Goal: Task Accomplishment & Management: Manage account settings

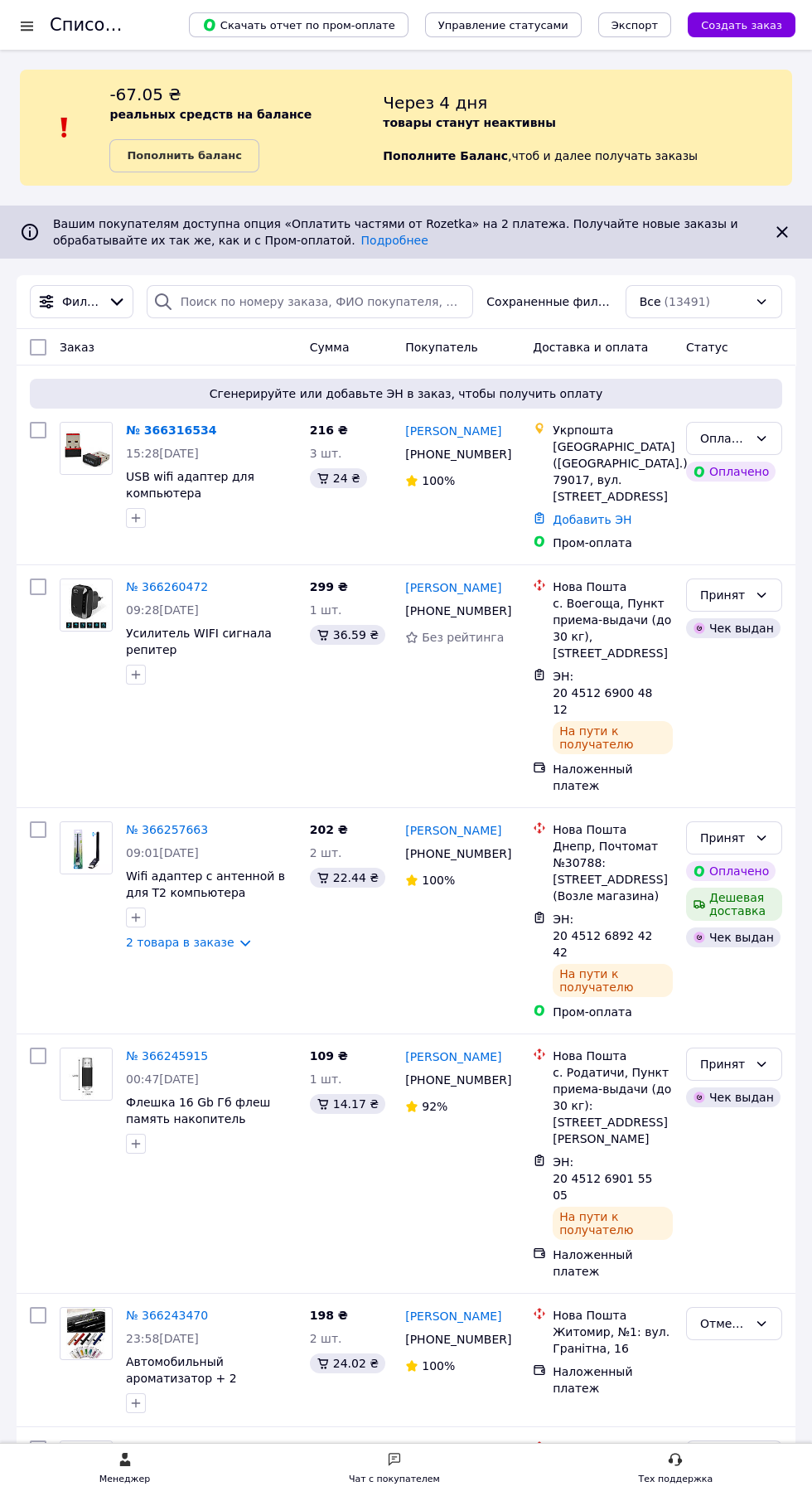
click at [147, 430] on link "№ 366316534" at bounding box center [172, 430] width 91 height 13
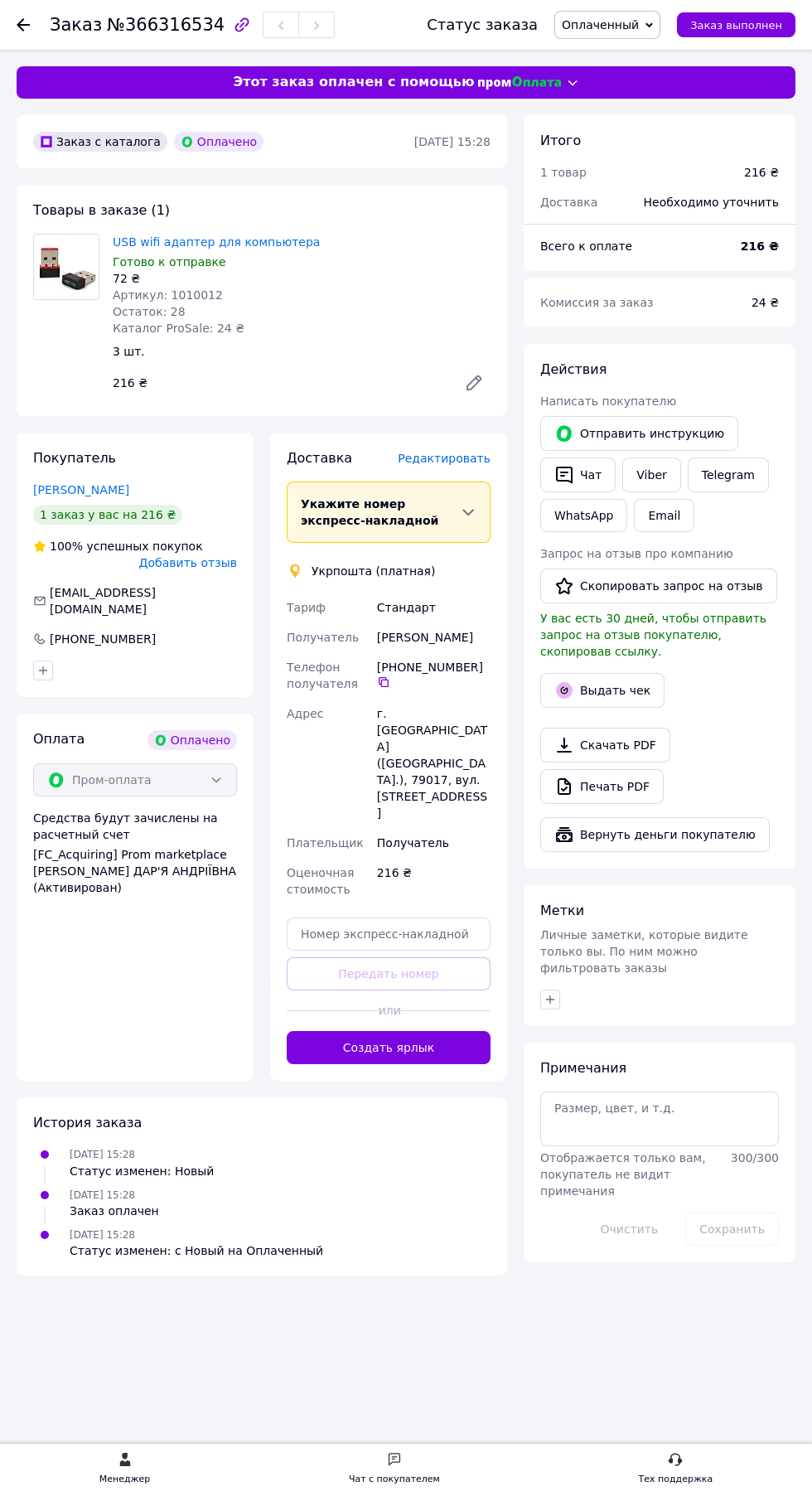
click at [634, 18] on span "Оплаченный" at bounding box center [601, 25] width 77 height 13
click at [604, 49] on li "Принят" at bounding box center [607, 58] width 105 height 25
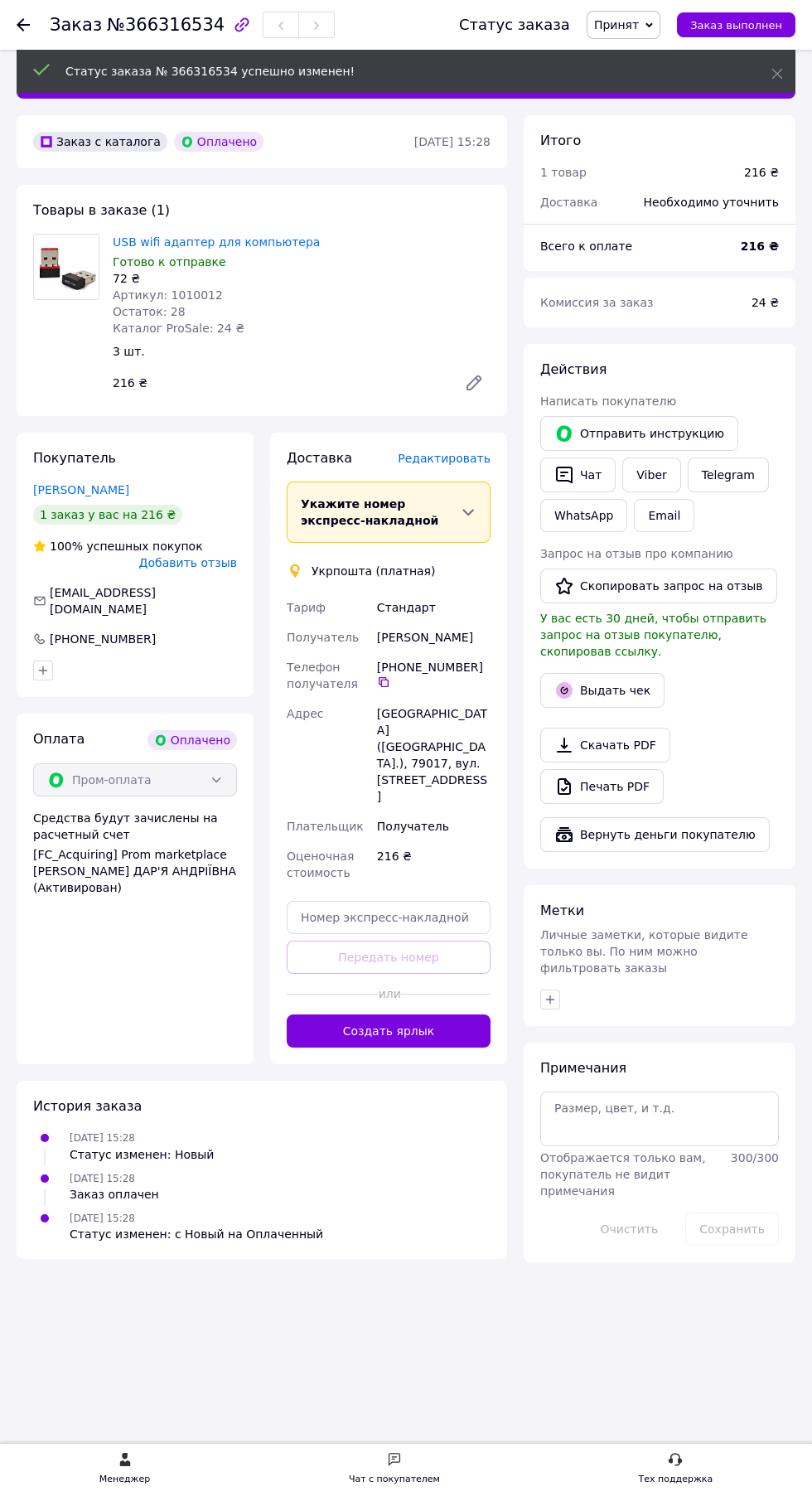
click at [451, 459] on span "Редактировать" at bounding box center [444, 458] width 92 height 13
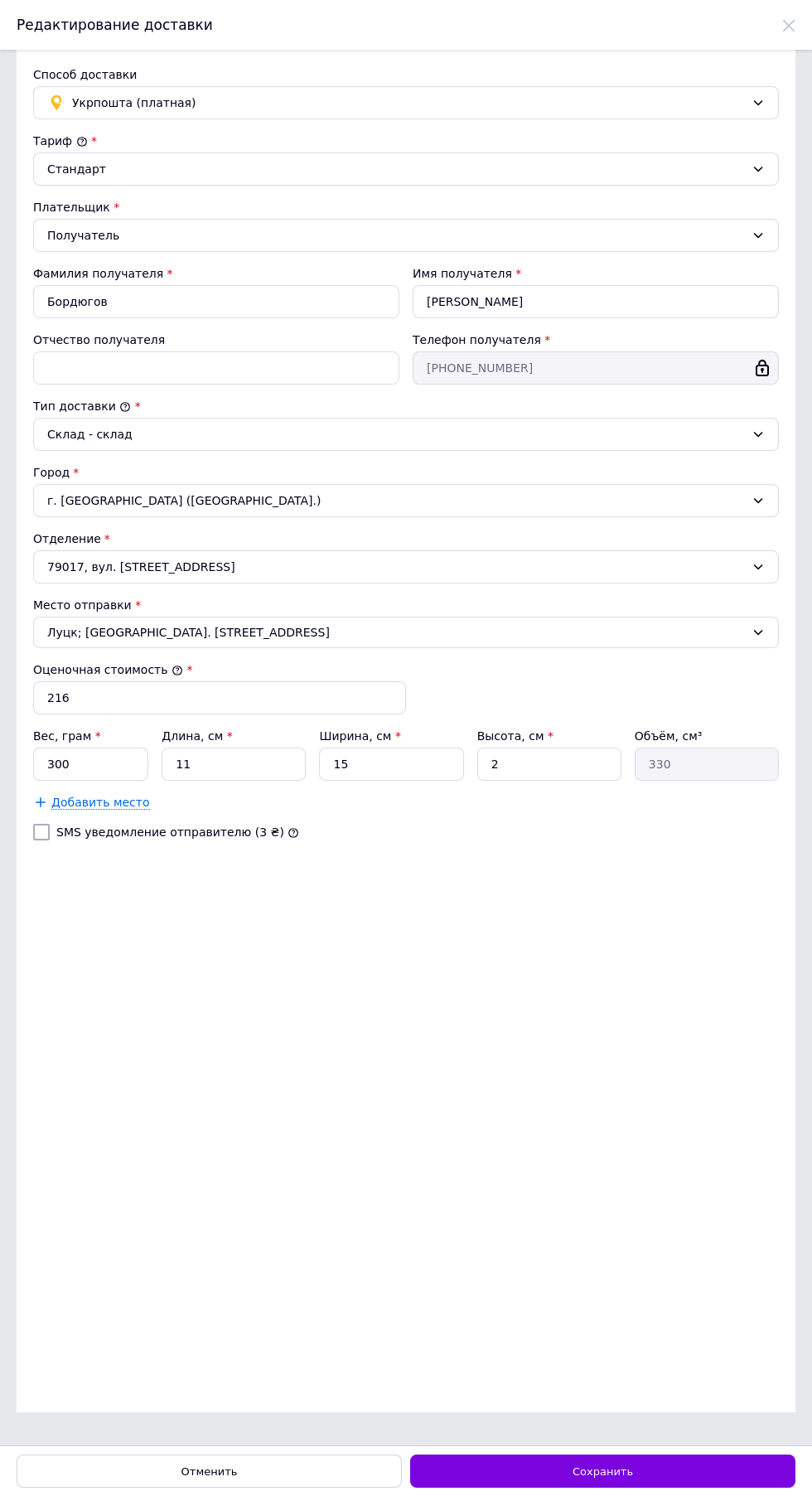
click at [272, 236] on div "Получатель" at bounding box center [396, 235] width 698 height 18
click at [367, 208] on div "Плательщик *" at bounding box center [406, 208] width 746 height 17
click at [357, 146] on div "Тариф *" at bounding box center [406, 141] width 746 height 17
click at [322, 107] on span "Укрпошта (платная)" at bounding box center [408, 102] width 673 height 18
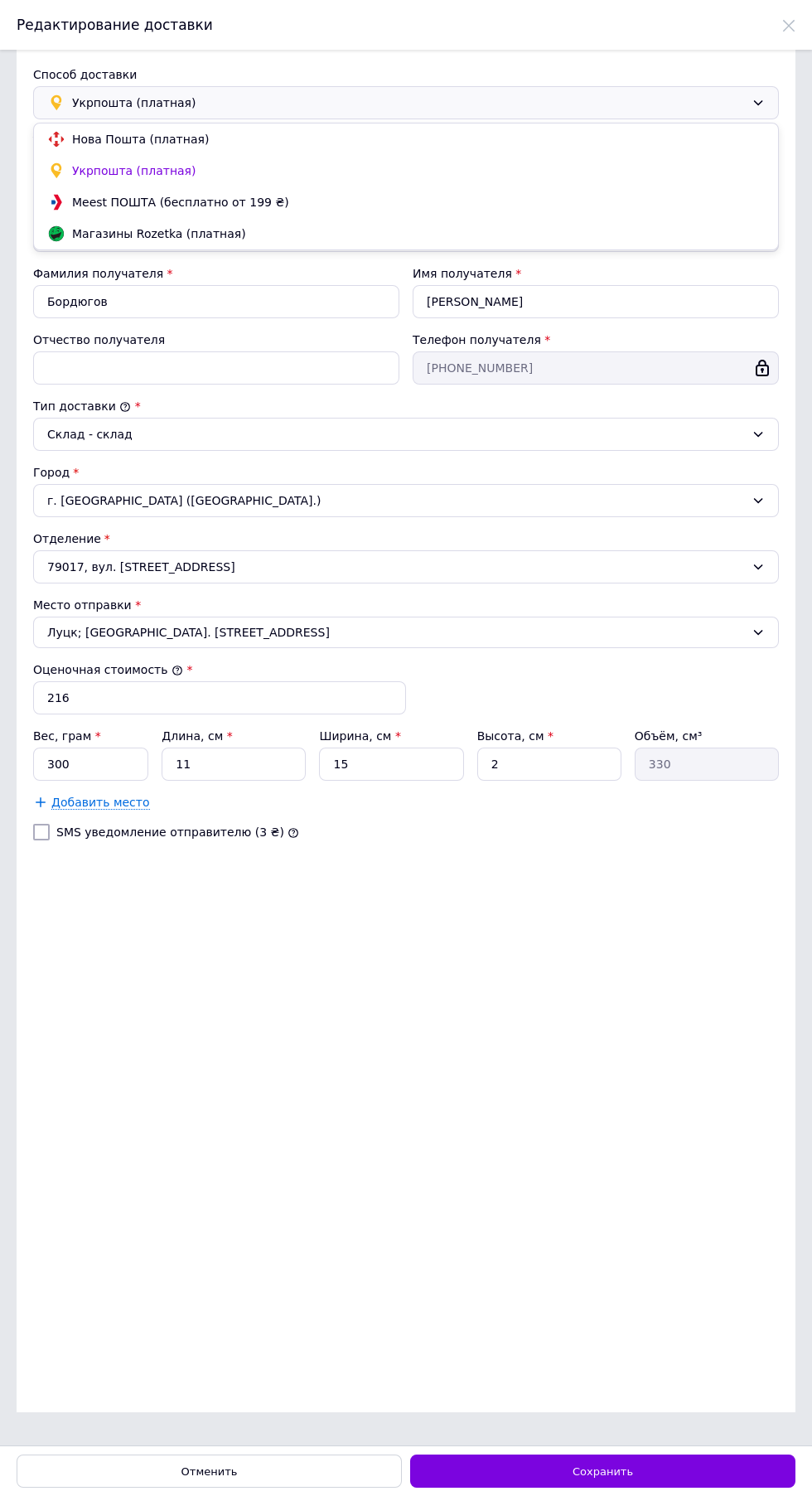
click at [403, 171] on span "Укрпошта (платная)" at bounding box center [418, 171] width 693 height 17
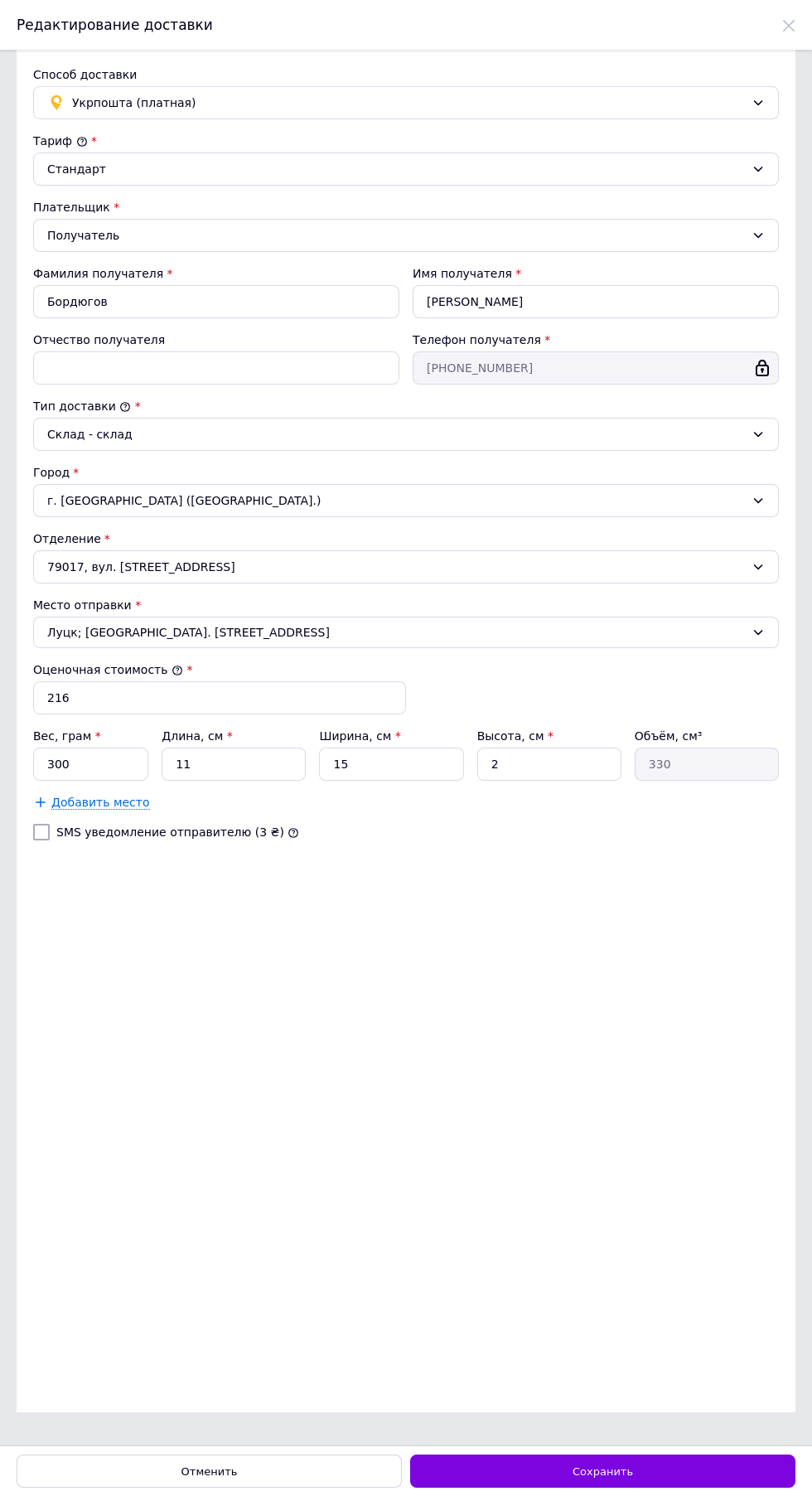
click at [282, 498] on div "г. Львов (Львовская обл.)" at bounding box center [406, 500] width 746 height 33
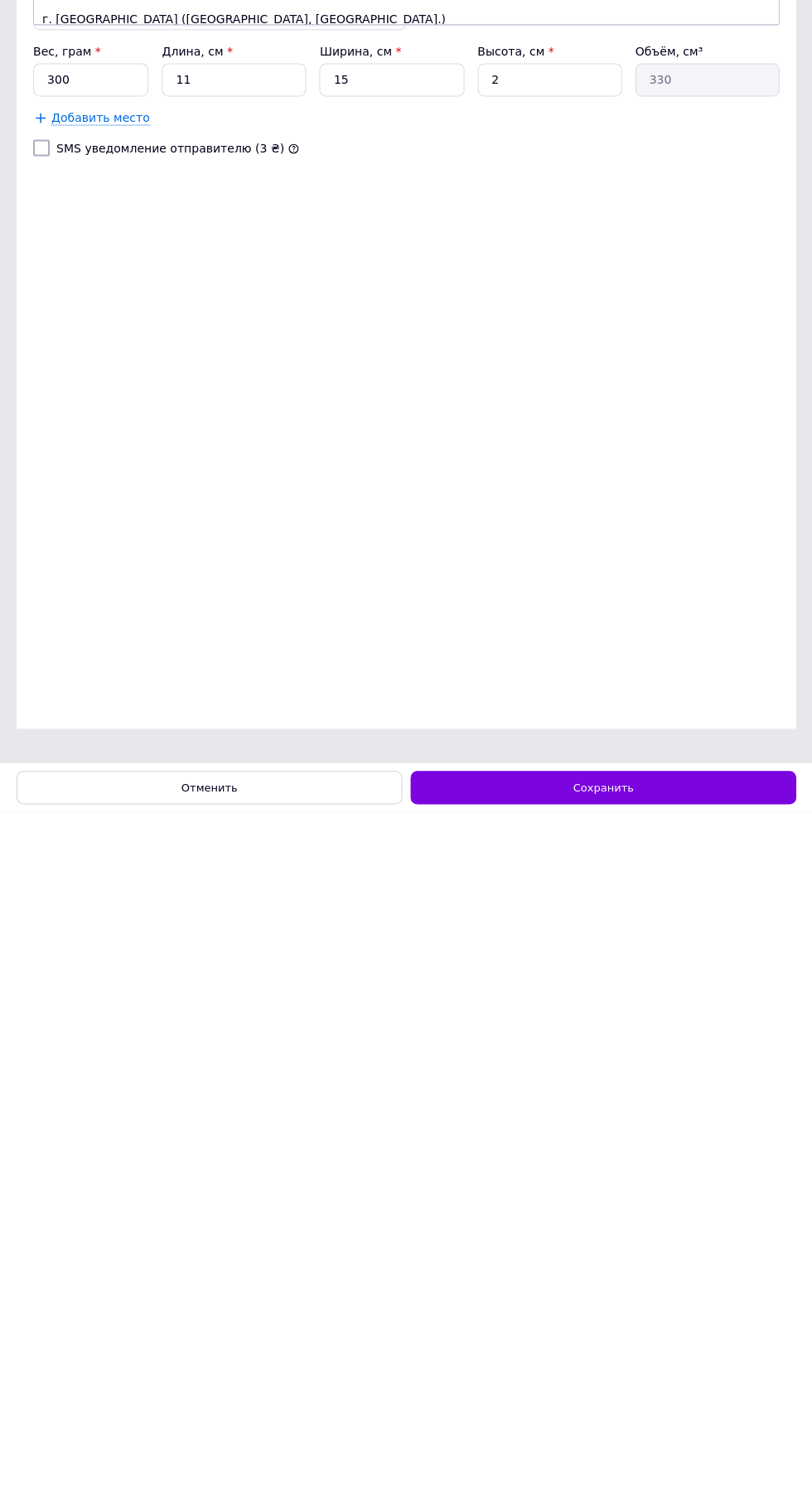
click at [224, 1471] on span "Отменить" at bounding box center [209, 1471] width 57 height 12
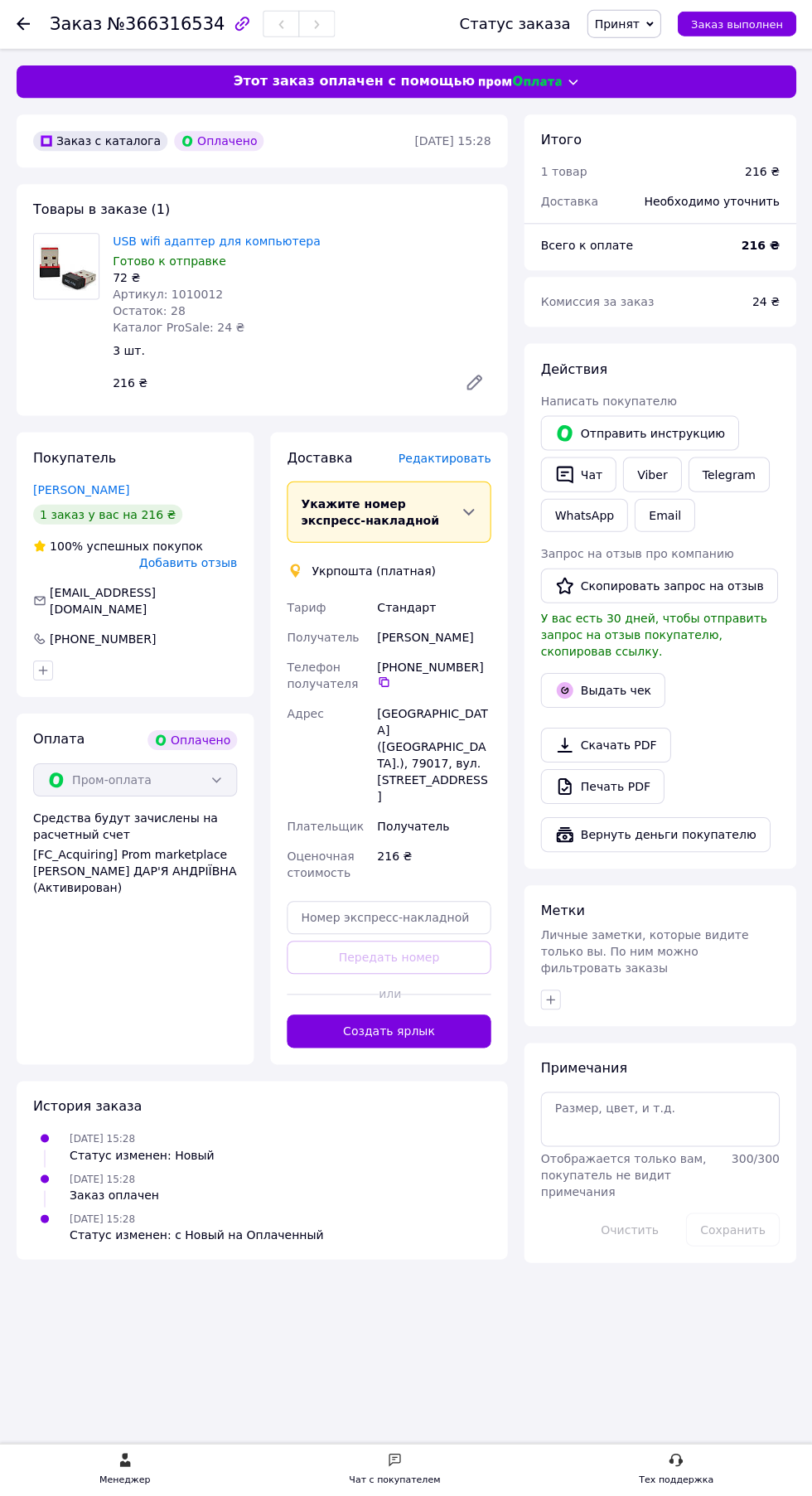
click at [466, 455] on span "Редактировать" at bounding box center [444, 458] width 92 height 13
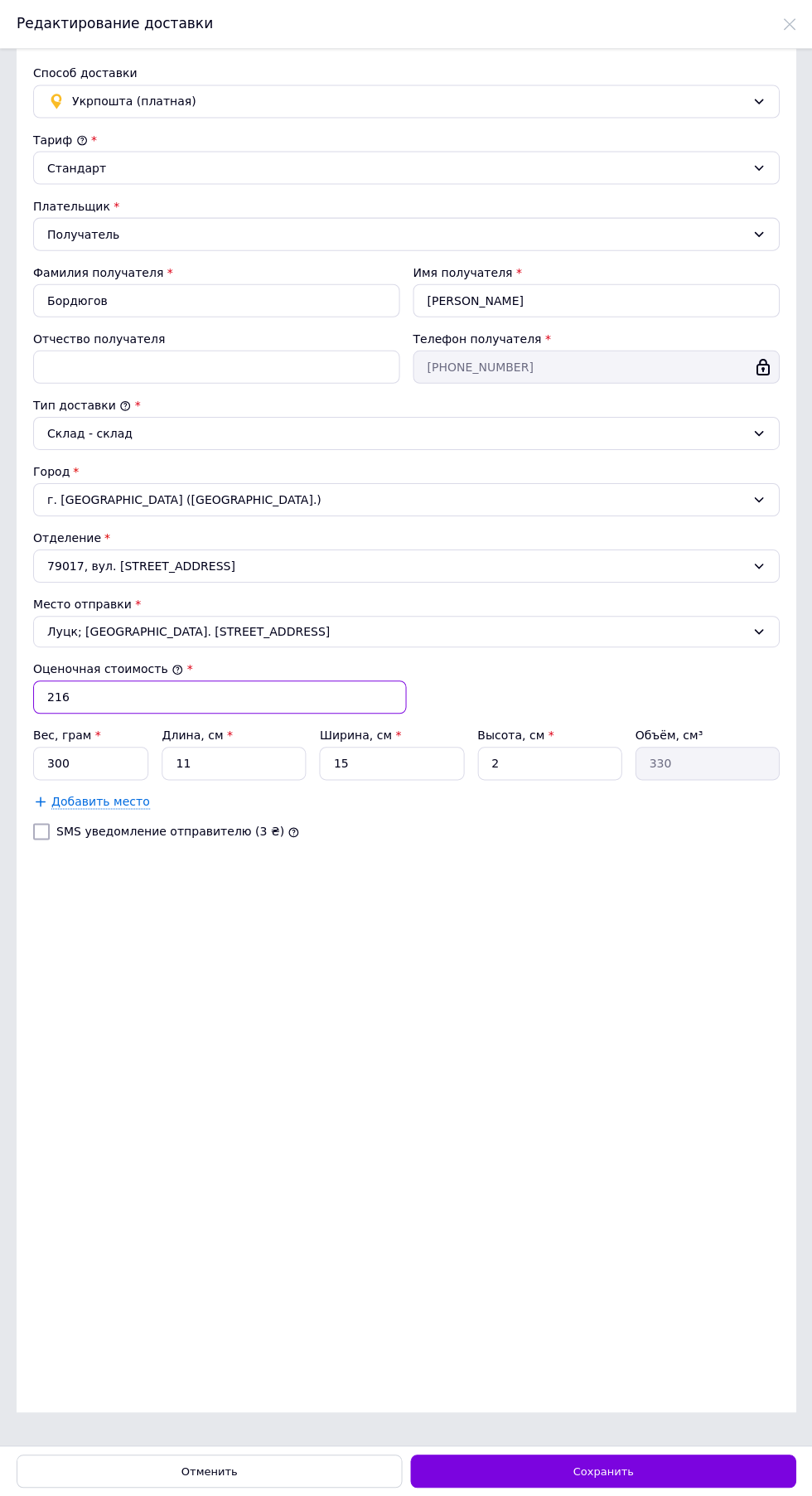
click at [110, 689] on input "216" at bounding box center [219, 697] width 373 height 33
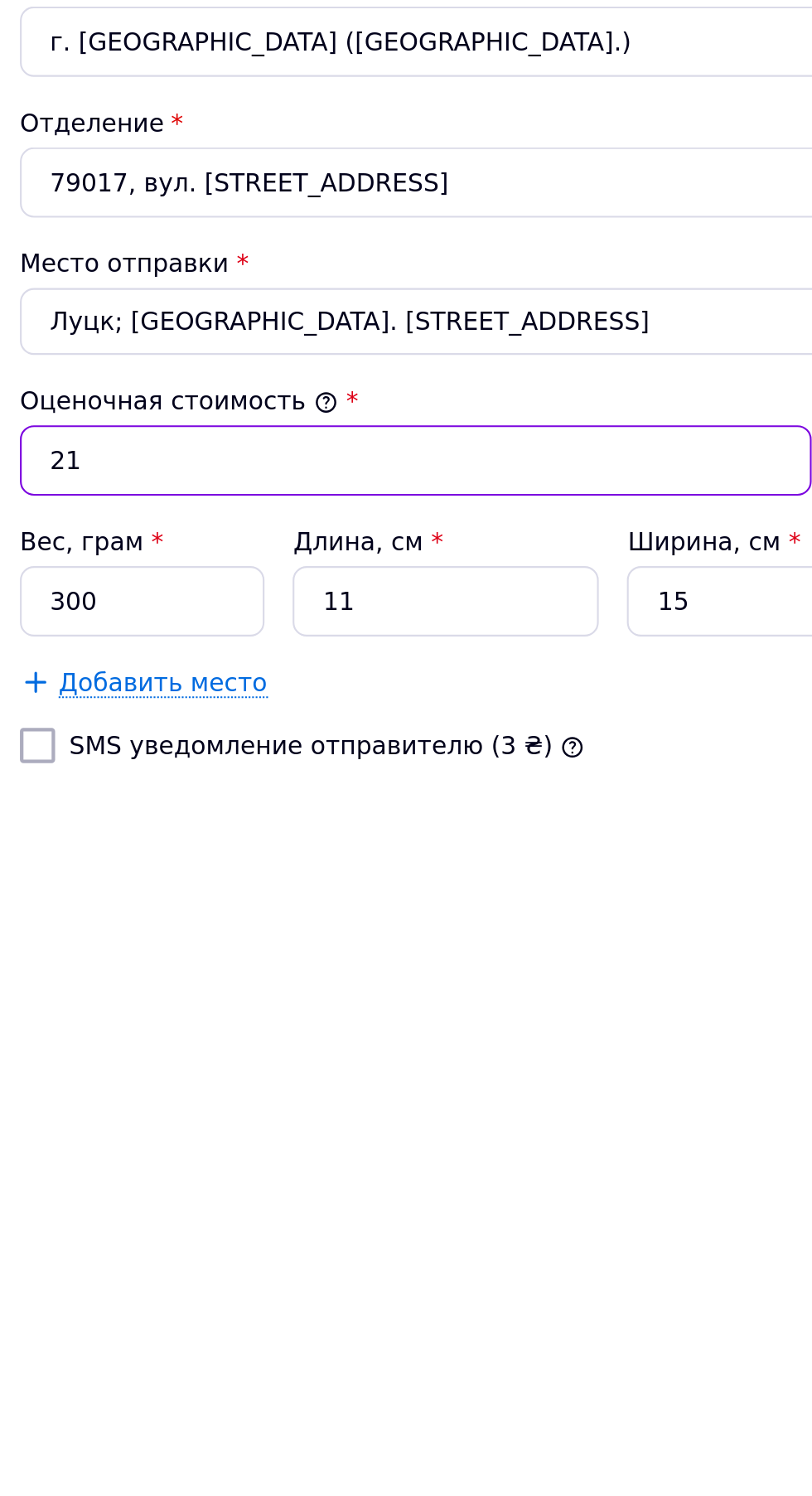
type input "2"
type input "500"
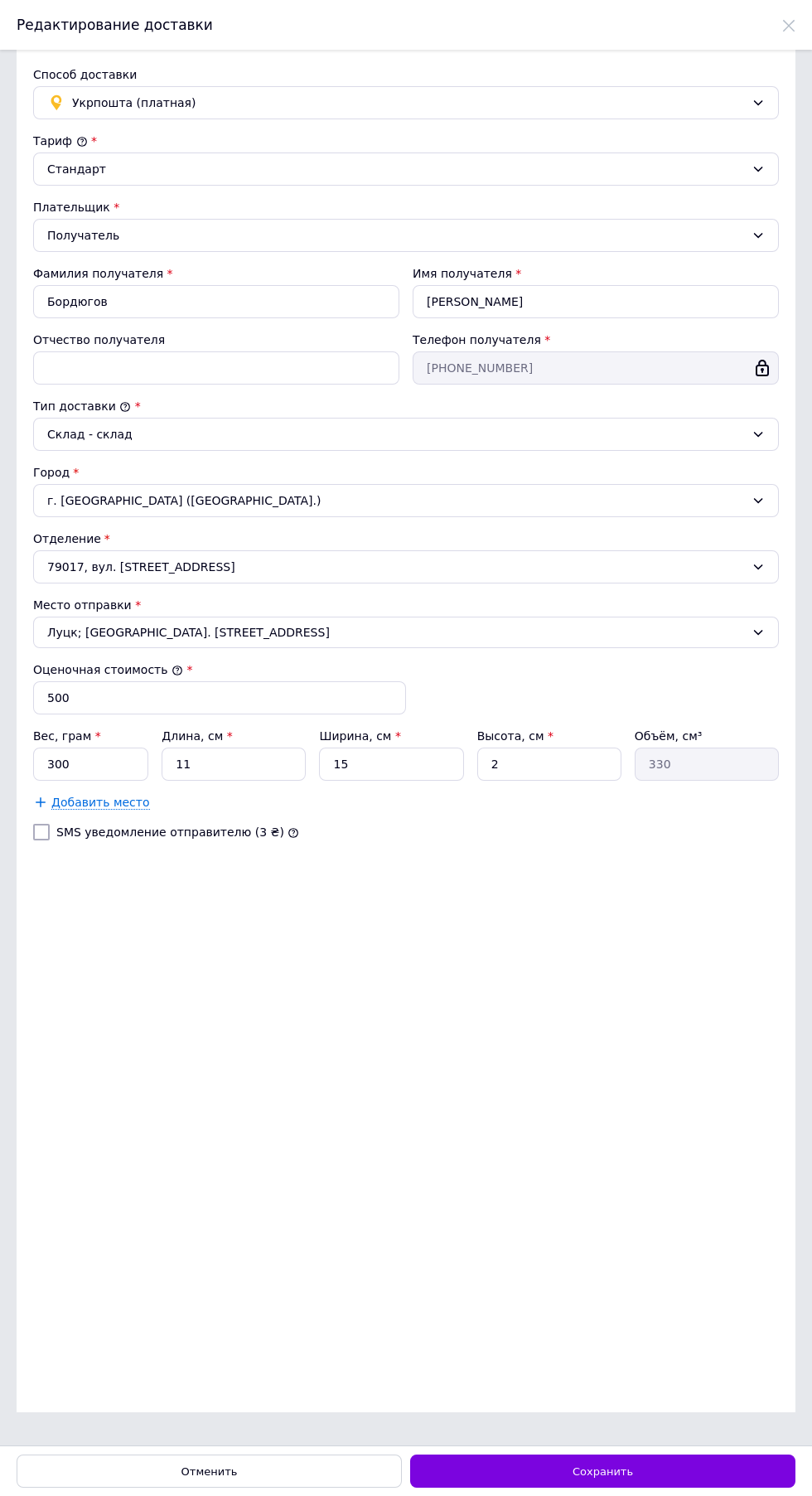
click at [610, 1472] on span "Сохранить" at bounding box center [603, 1471] width 60 height 12
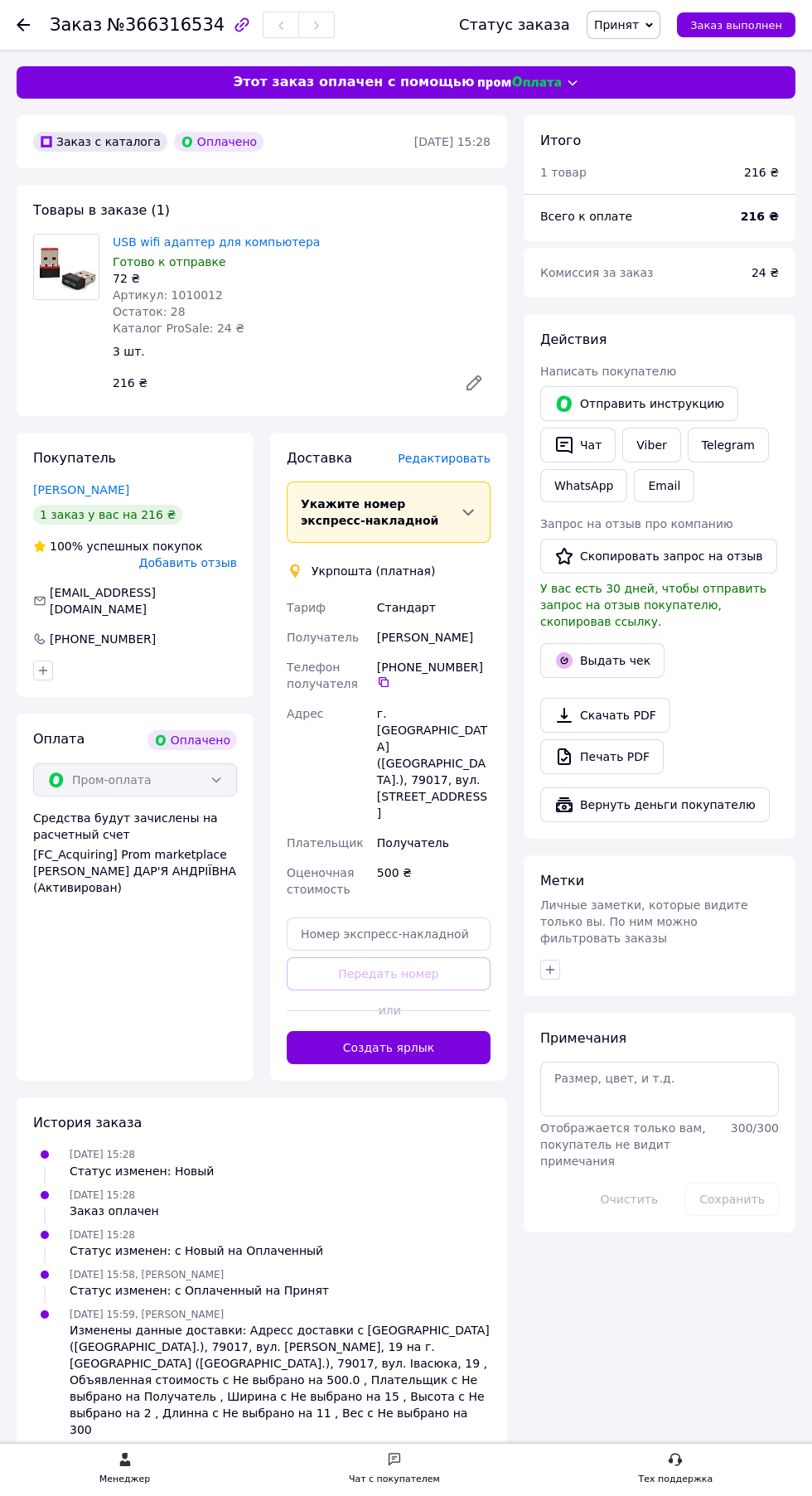
click at [409, 1031] on button "Создать ярлык" at bounding box center [389, 1047] width 204 height 33
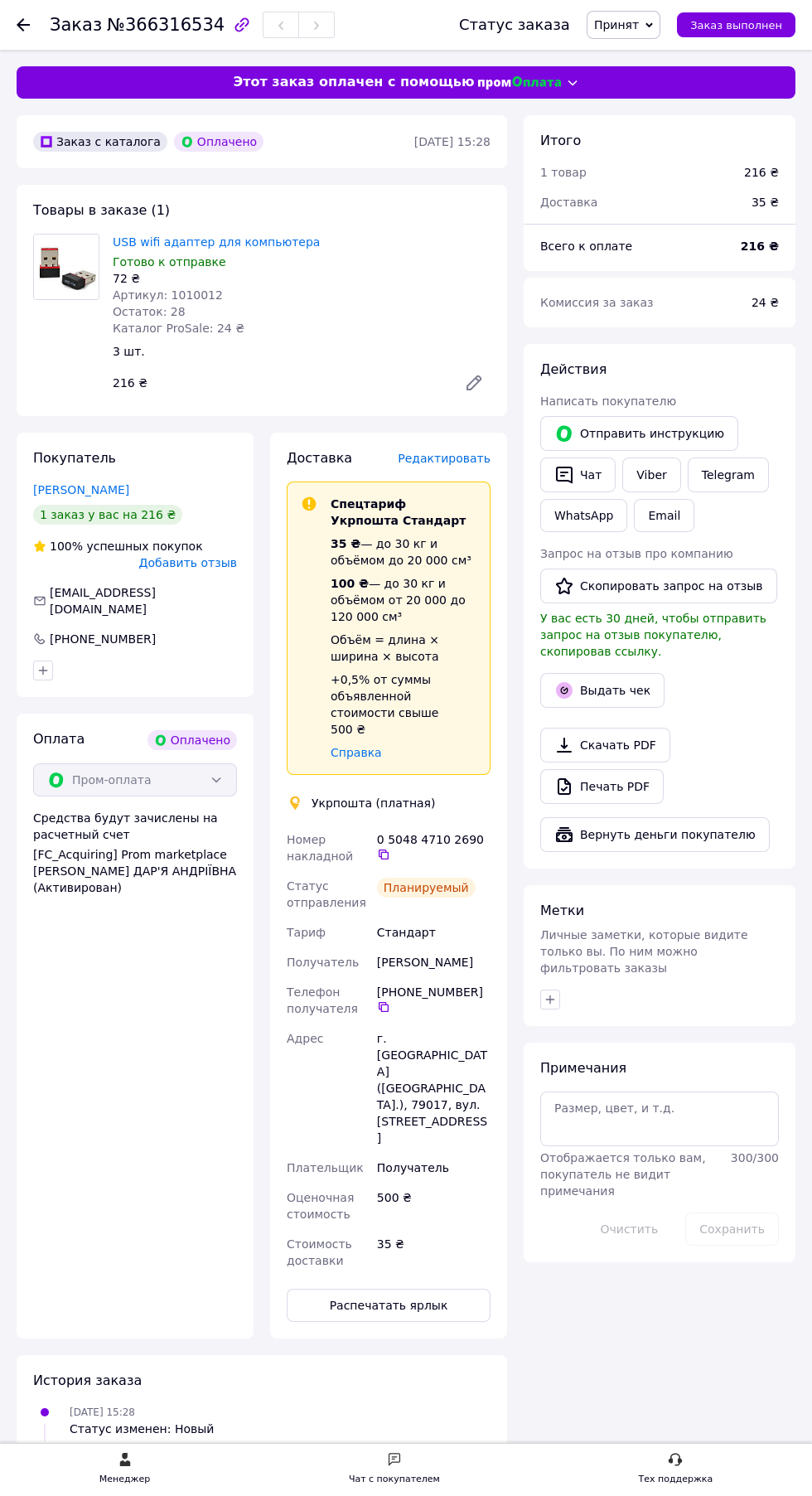
click at [621, 657] on div "У вас есть 30 дней, чтобы отправить запрос на отзыв покупателю, скопировав ссыл…" at bounding box center [659, 635] width 239 height 50
click at [623, 689] on button "Выдать чек" at bounding box center [603, 690] width 124 height 35
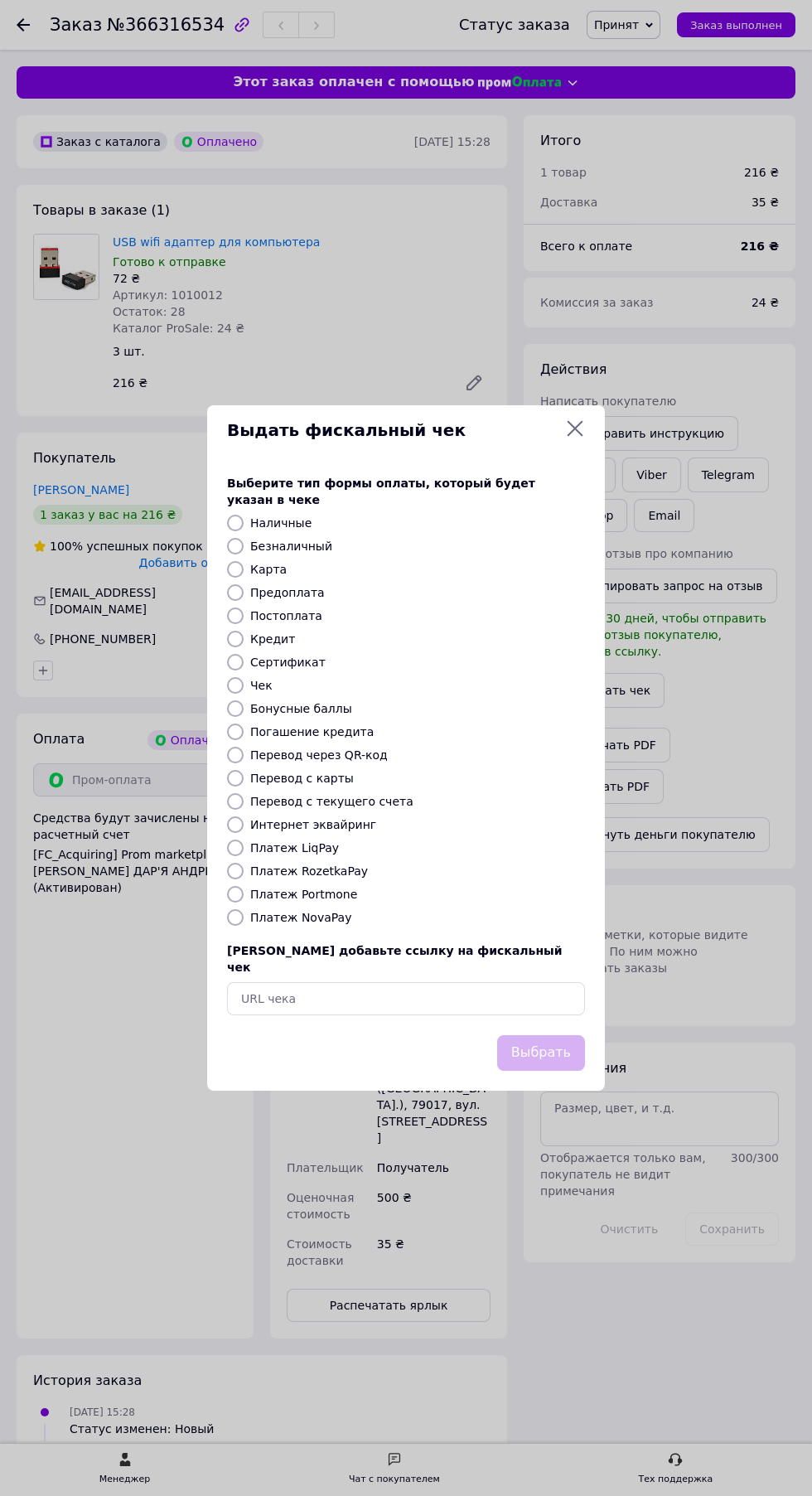
click at [297, 592] on label "Предоплата" at bounding box center [287, 592] width 75 height 13
click at [243, 592] on input "Предоплата" at bounding box center [236, 593] width 17 height 17
radio input "true"
click at [550, 1037] on button "Выбрать" at bounding box center [540, 1054] width 88 height 36
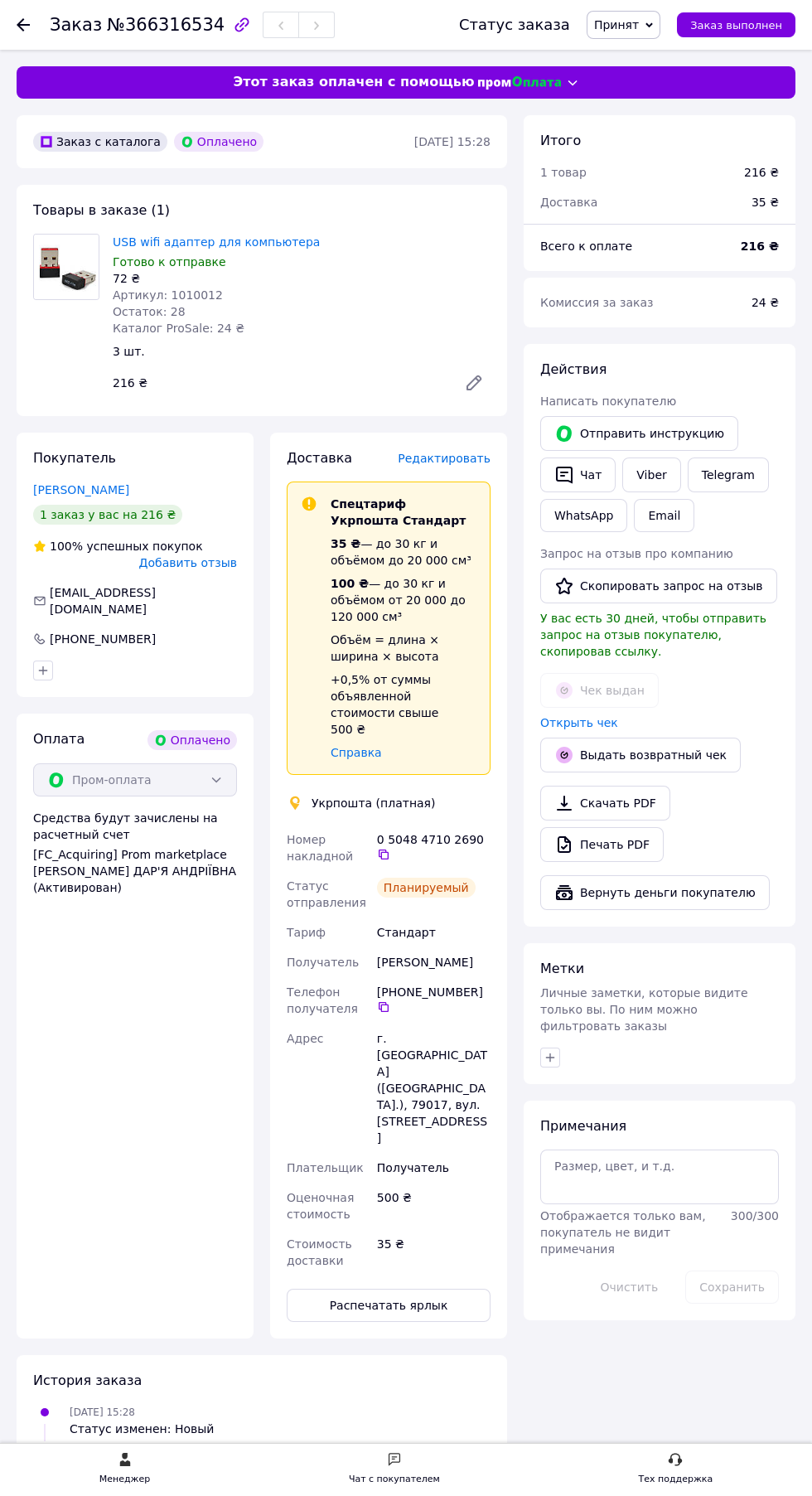
click at [389, 1001] on icon at bounding box center [384, 1007] width 13 height 13
click at [390, 848] on icon at bounding box center [384, 855] width 13 height 13
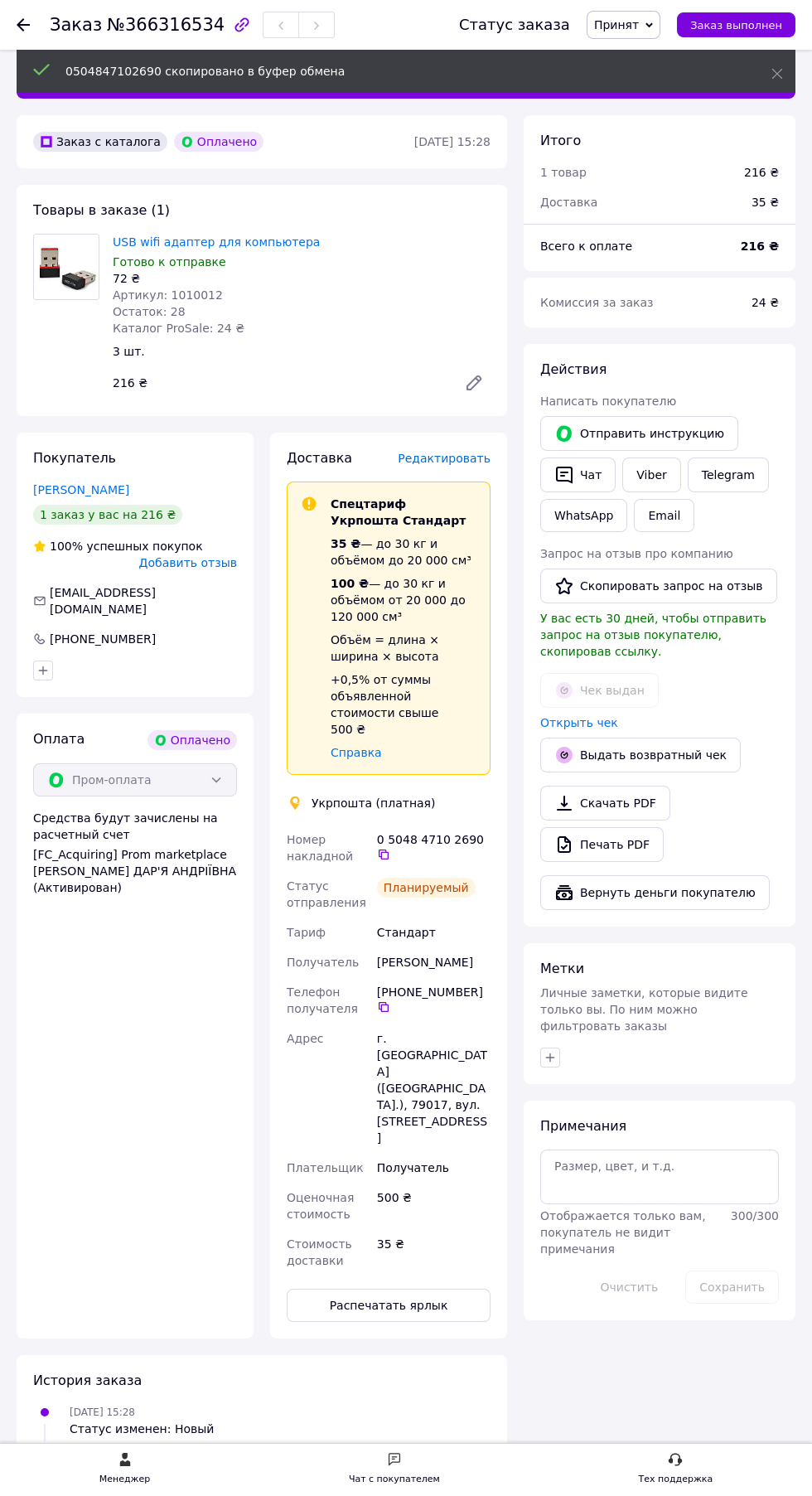
click at [651, 474] on link "Viber" at bounding box center [652, 474] width 58 height 35
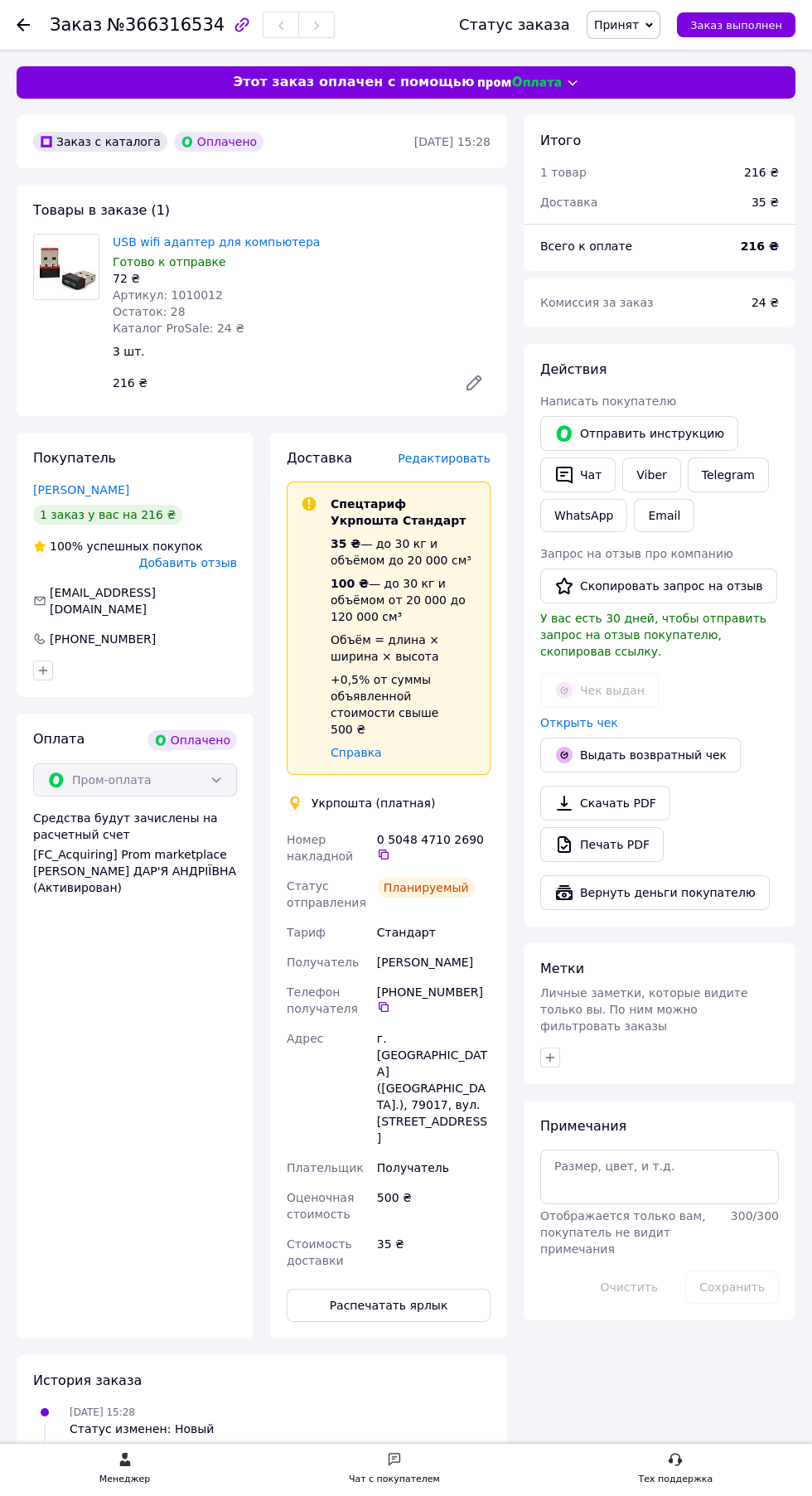
click at [24, 24] on use at bounding box center [24, 25] width 13 height 13
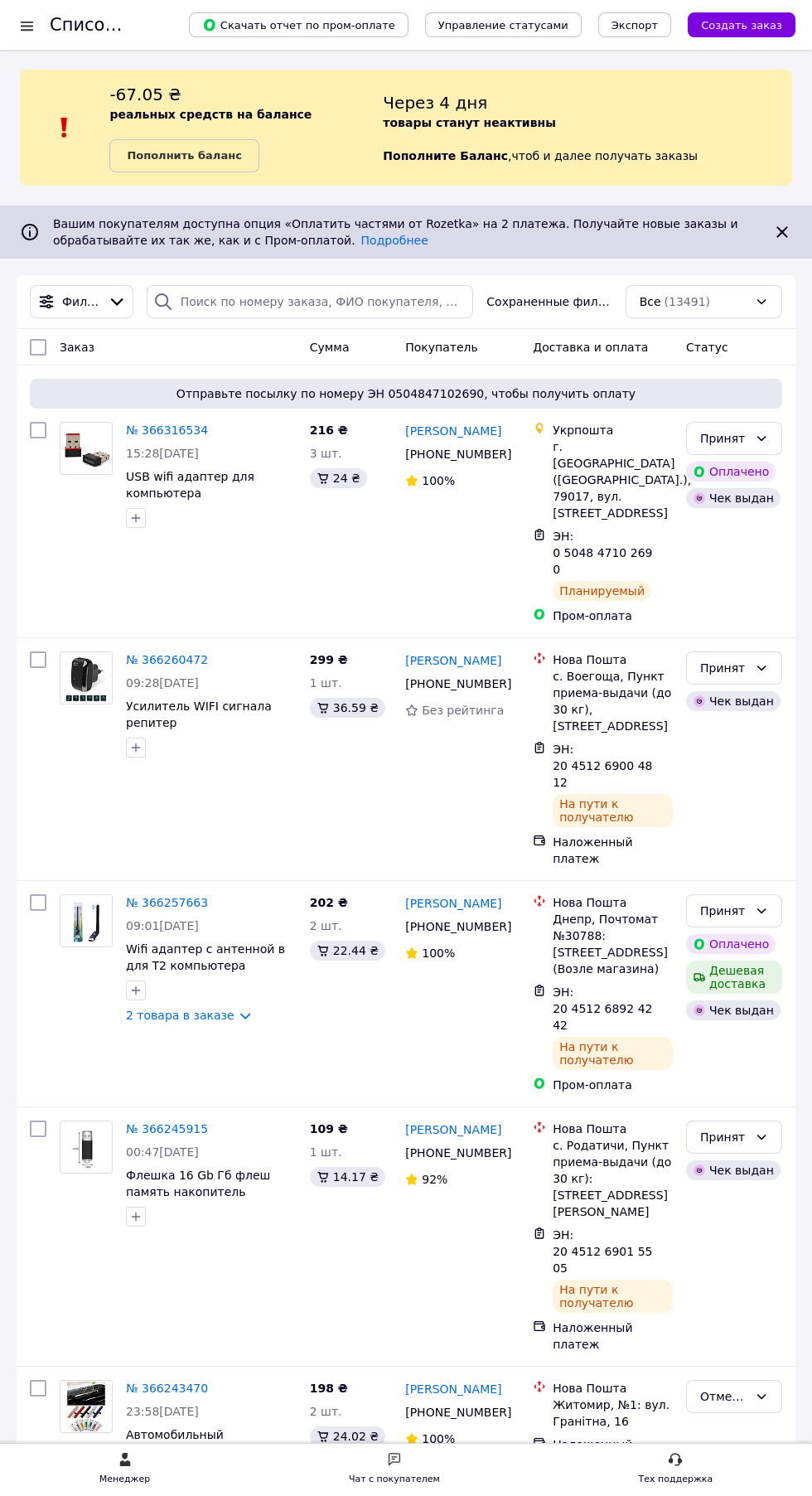
click at [582, 986] on span "ЭН: 20 4512 6892 4242" at bounding box center [602, 1008] width 99 height 46
